Goal: Transaction & Acquisition: Download file/media

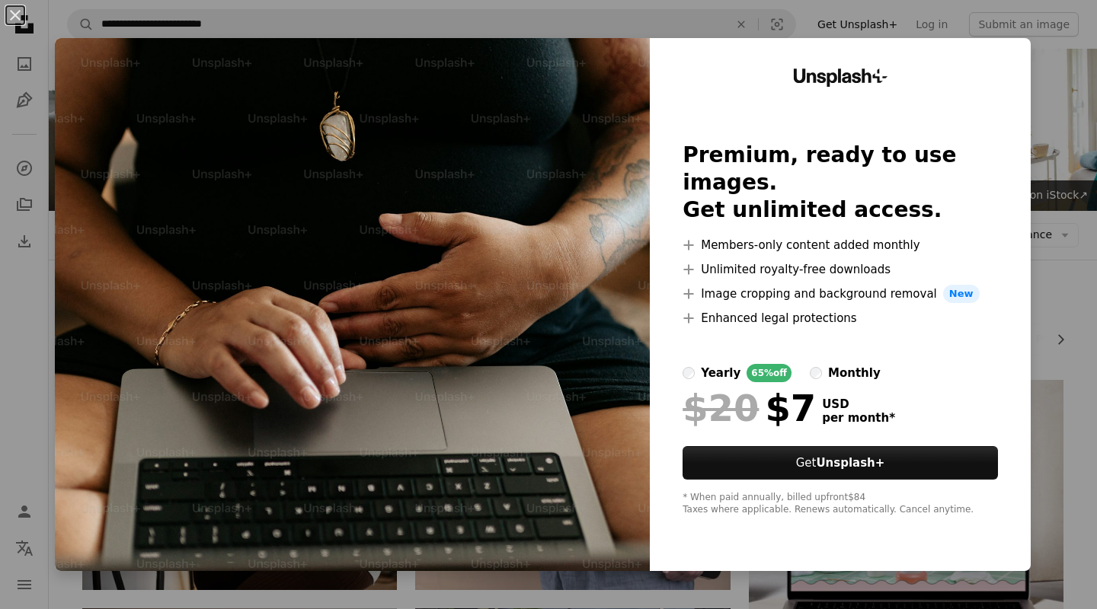
scroll to position [3805, 0]
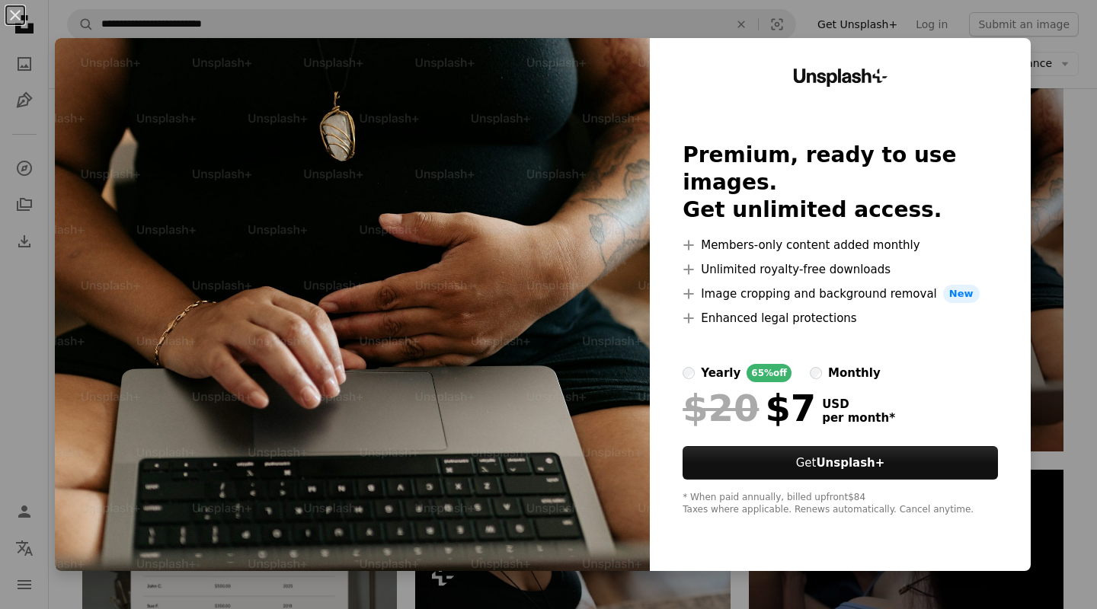
click at [1070, 338] on div "An X shape Unsplash+ Premium, ready to use images. Get unlimited access. A plus…" at bounding box center [548, 304] width 1097 height 609
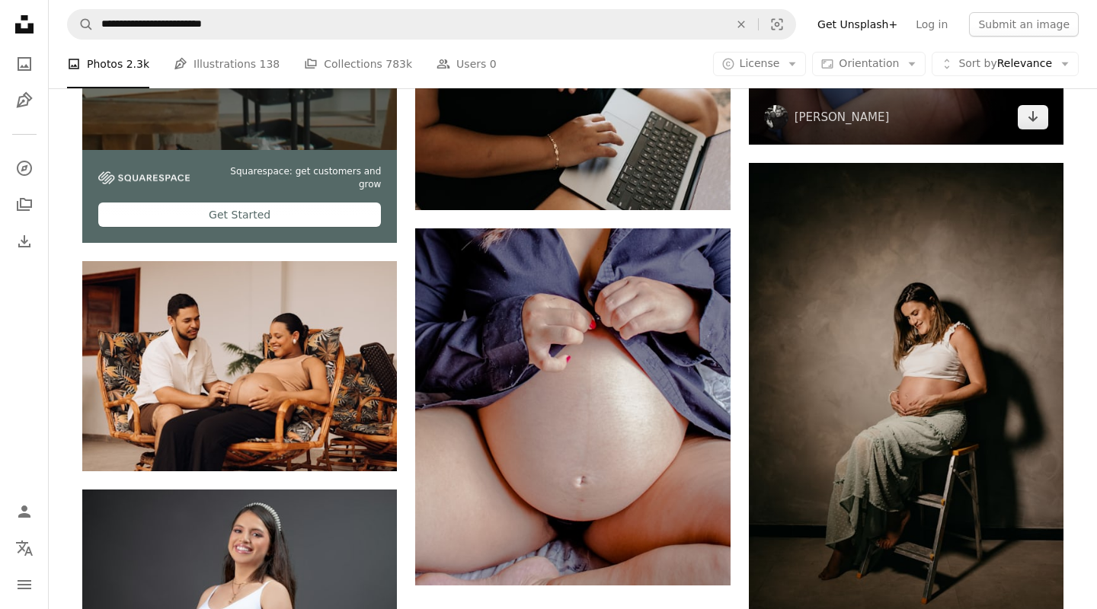
scroll to position [4474, 0]
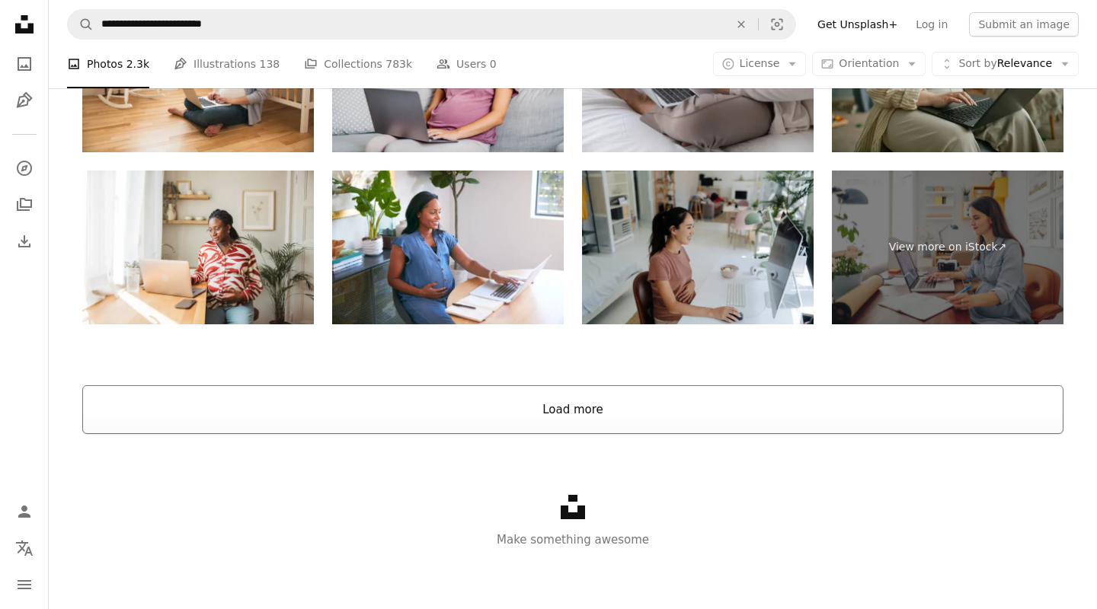
click at [865, 399] on button "Load more" at bounding box center [572, 409] width 981 height 49
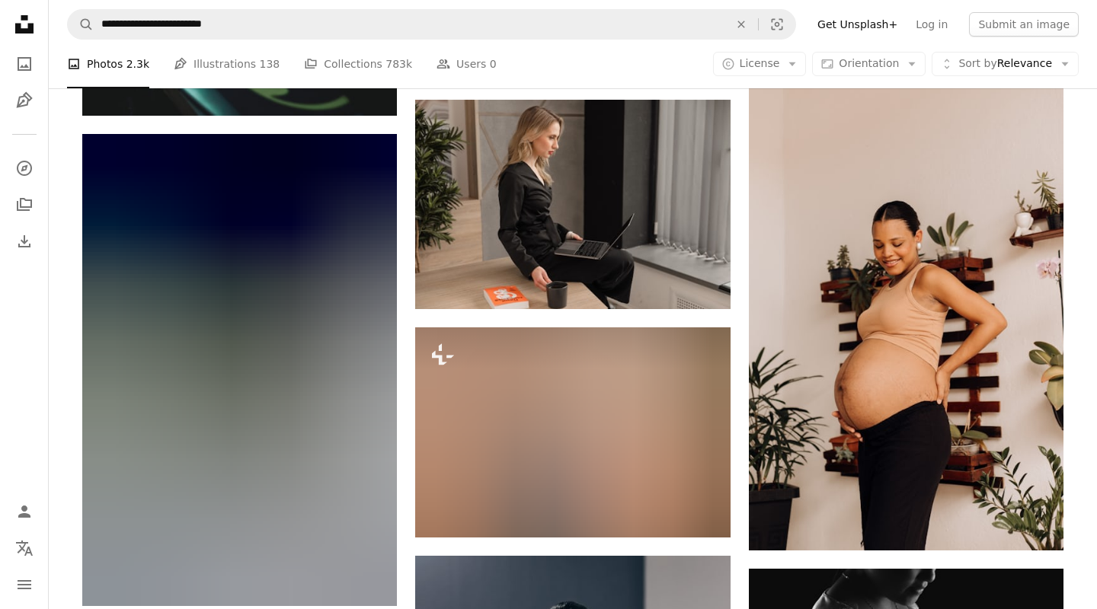
scroll to position [17756, 0]
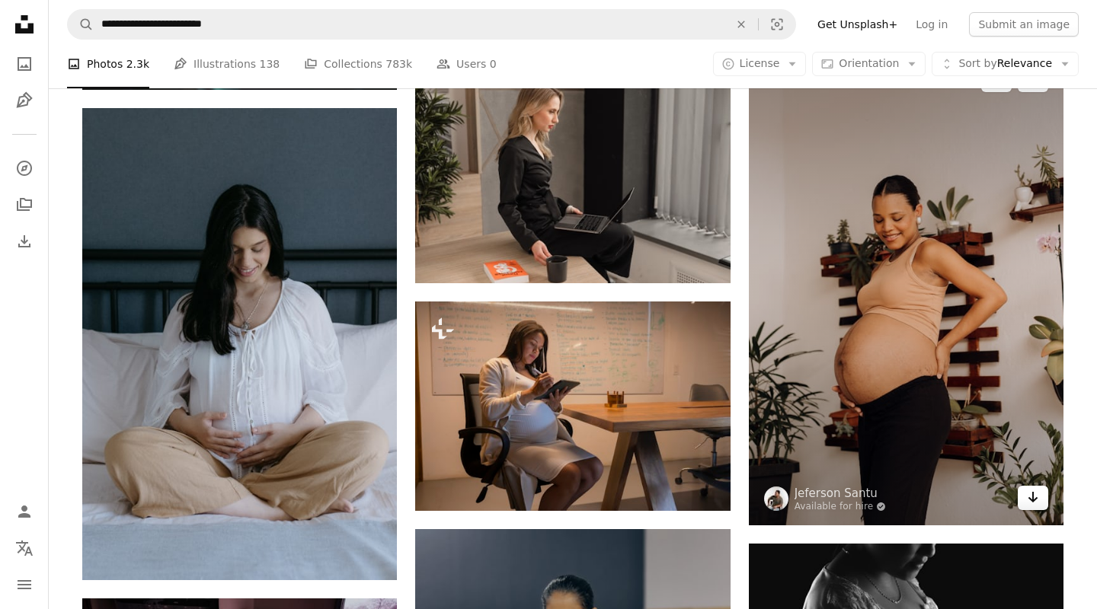
click at [1030, 497] on icon "Arrow pointing down" at bounding box center [1033, 497] width 12 height 18
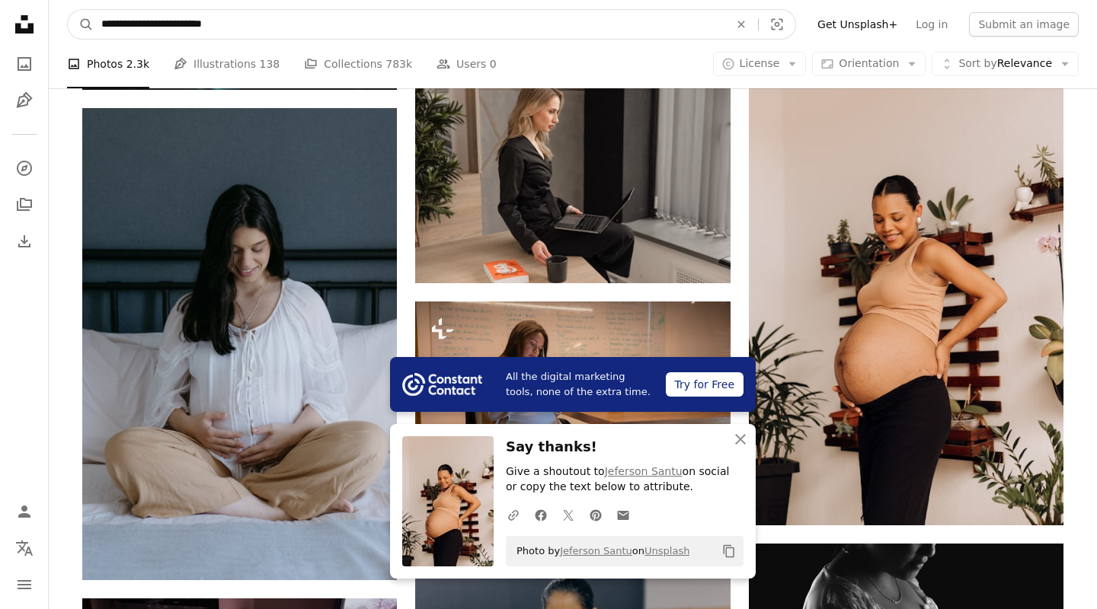
drag, startPoint x: 323, startPoint y: 23, endPoint x: 11, endPoint y: -5, distance: 312.7
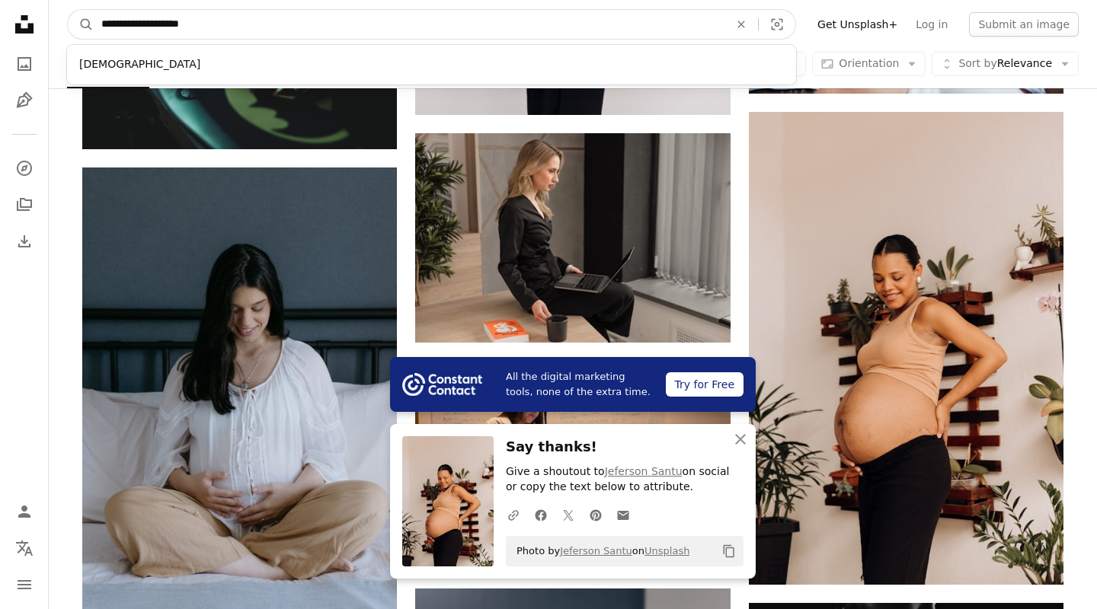
type input "**********"
click button "A magnifying glass" at bounding box center [81, 24] width 26 height 29
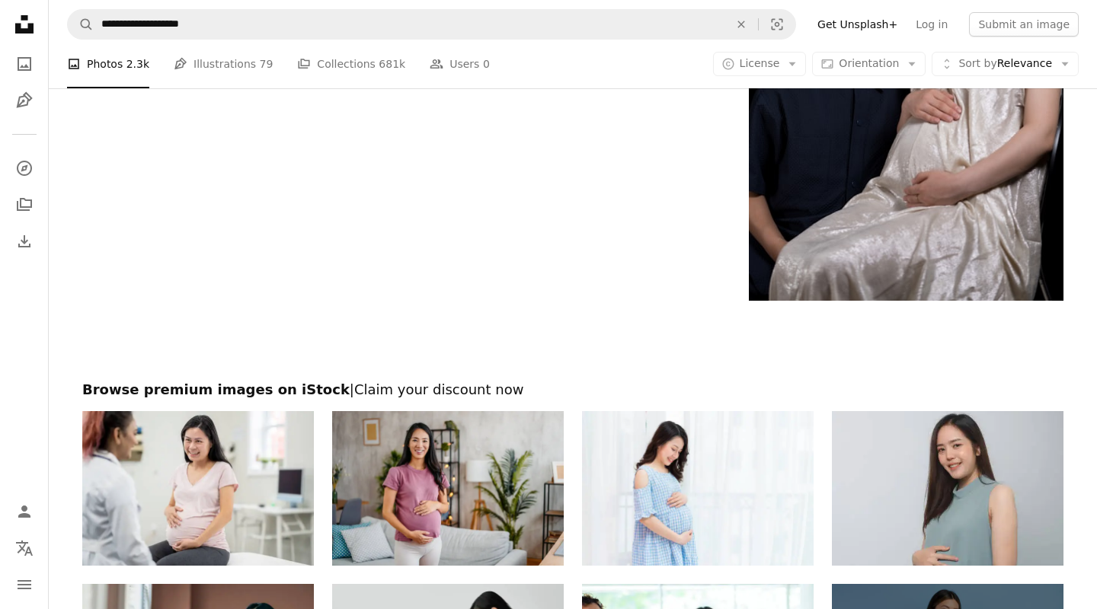
scroll to position [4048, 0]
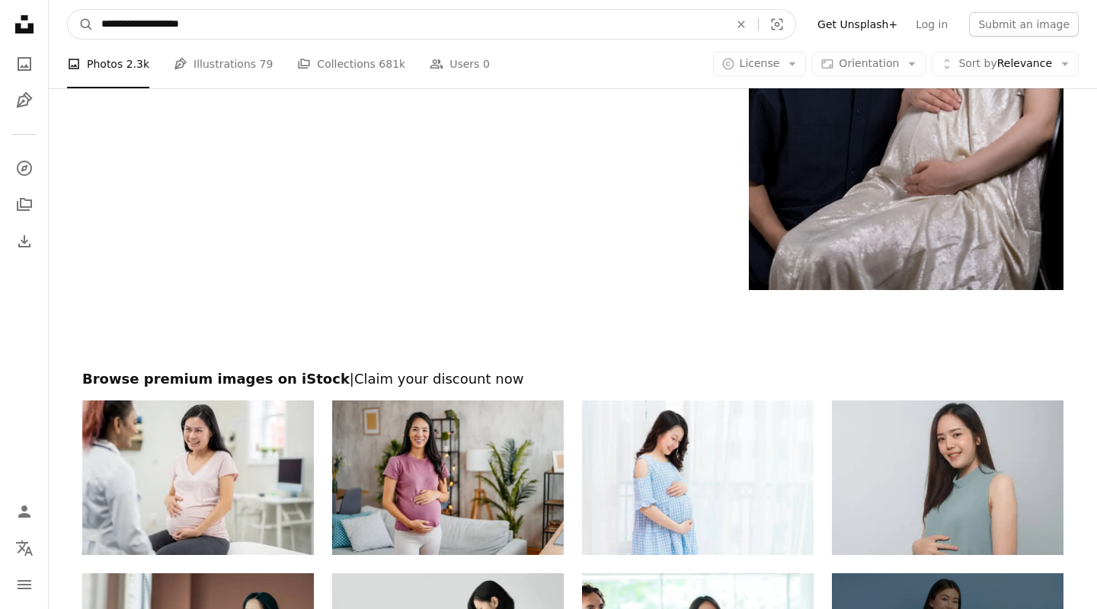
drag, startPoint x: 163, startPoint y: 21, endPoint x: 30, endPoint y: 18, distance: 132.6
